Goal: Information Seeking & Learning: Check status

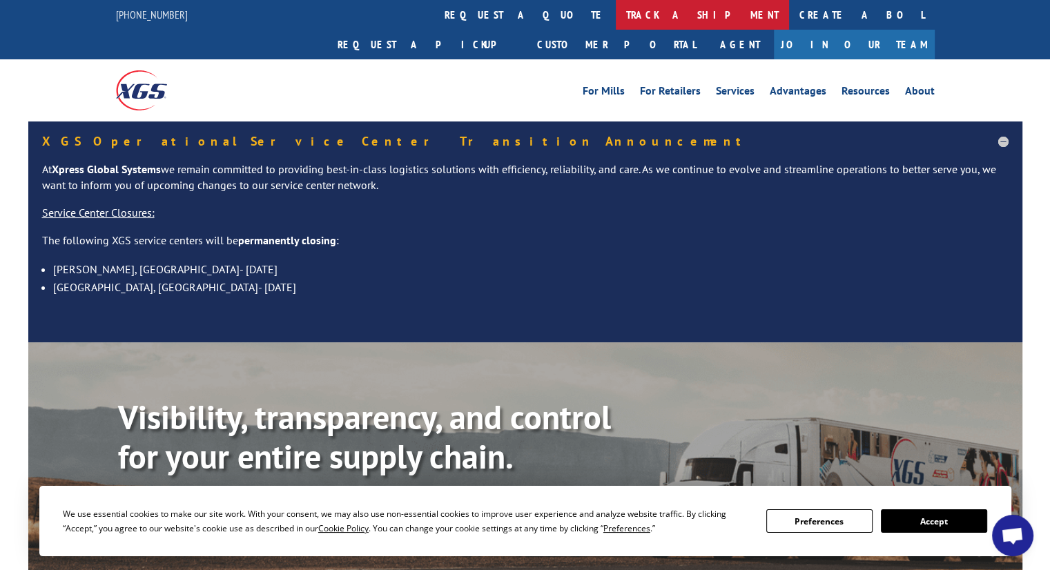
click at [616, 15] on link "track a shipment" at bounding box center [702, 15] width 173 height 30
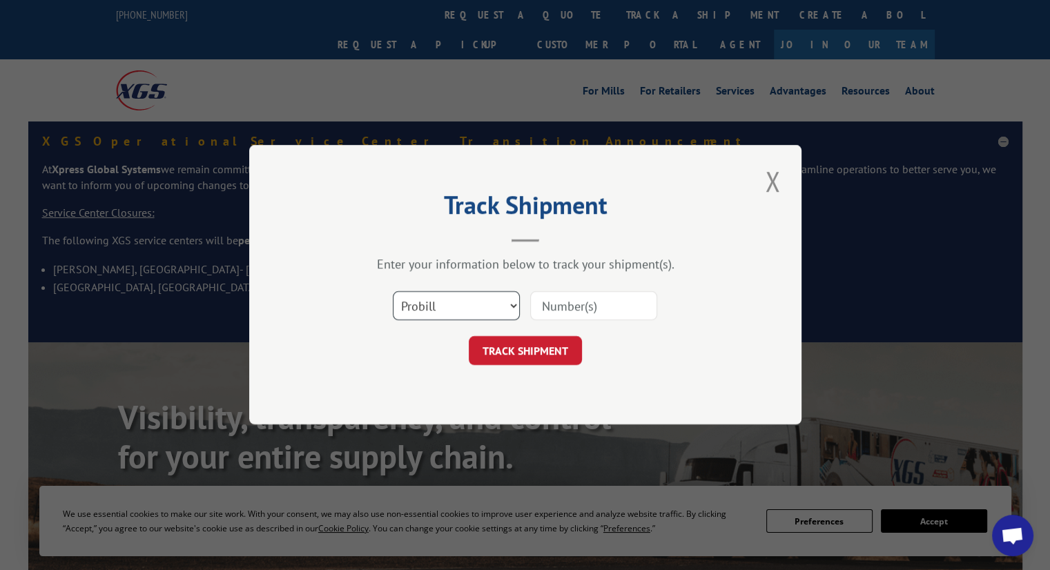
click at [491, 307] on select "Select category... Probill BOL PO" at bounding box center [456, 306] width 127 height 29
select select "po"
click at [393, 292] on select "Select category... Probill BOL PO" at bounding box center [456, 306] width 127 height 29
click at [575, 311] on input at bounding box center [593, 306] width 127 height 29
paste input "295000998"
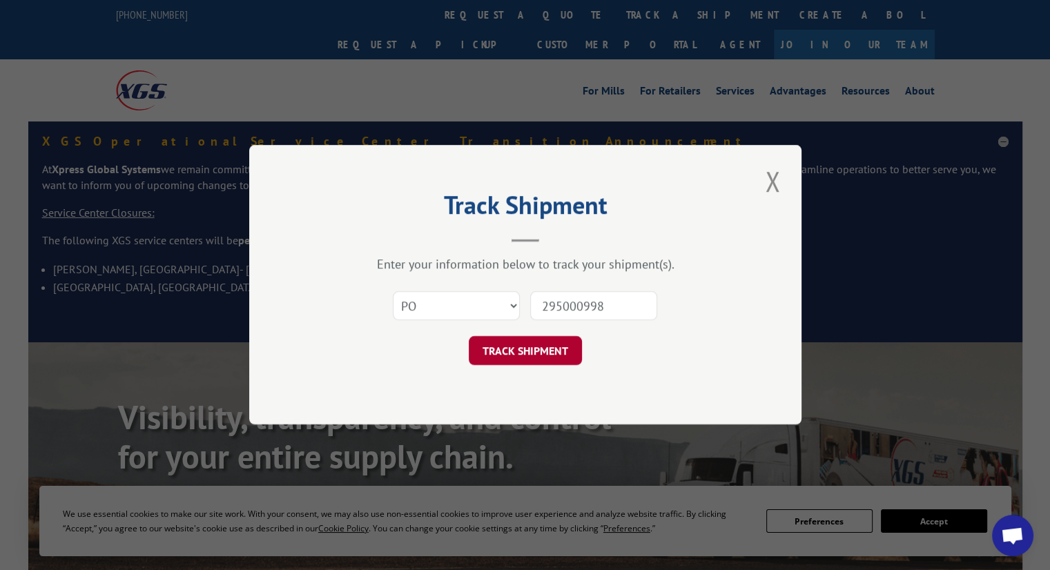
type input "295000998"
click at [530, 354] on button "TRACK SHIPMENT" at bounding box center [525, 351] width 113 height 29
